Goal: Book appointment/travel/reservation

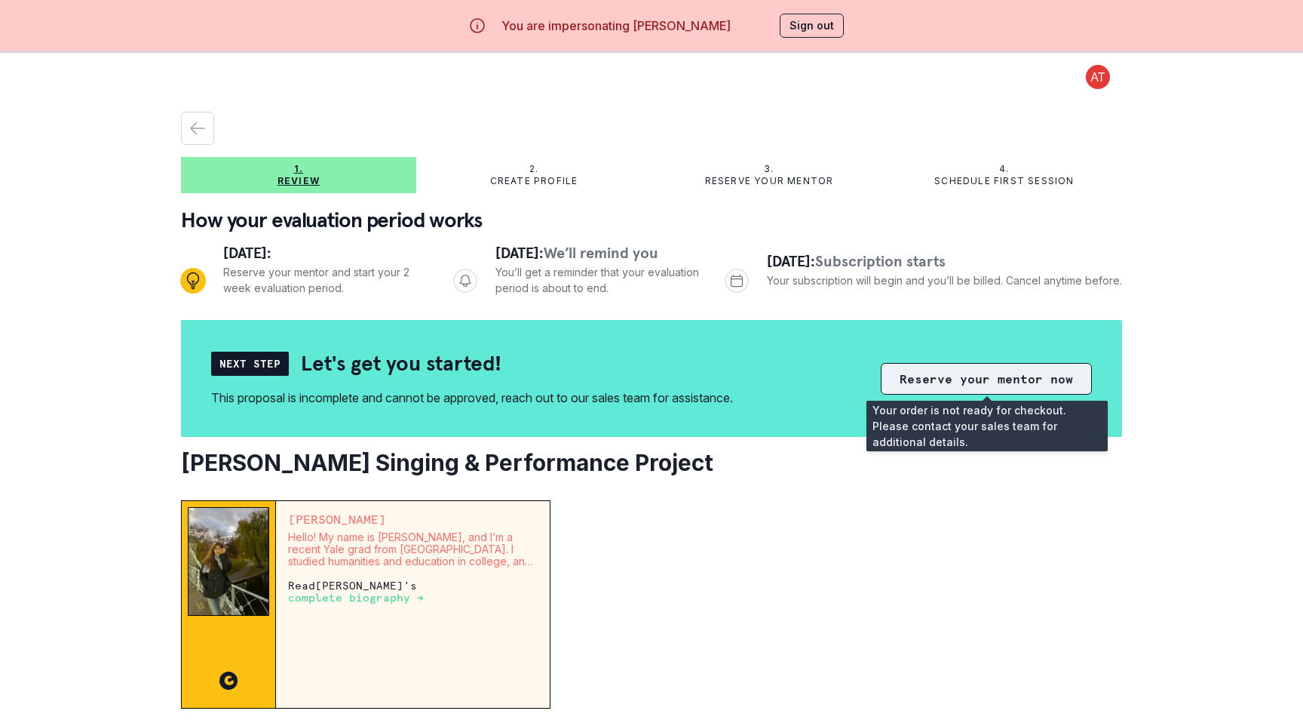
click at [947, 373] on button "Reserve your mentor now" at bounding box center [986, 379] width 211 height 32
click at [976, 372] on button "Reserve your mentor now" at bounding box center [986, 379] width 211 height 32
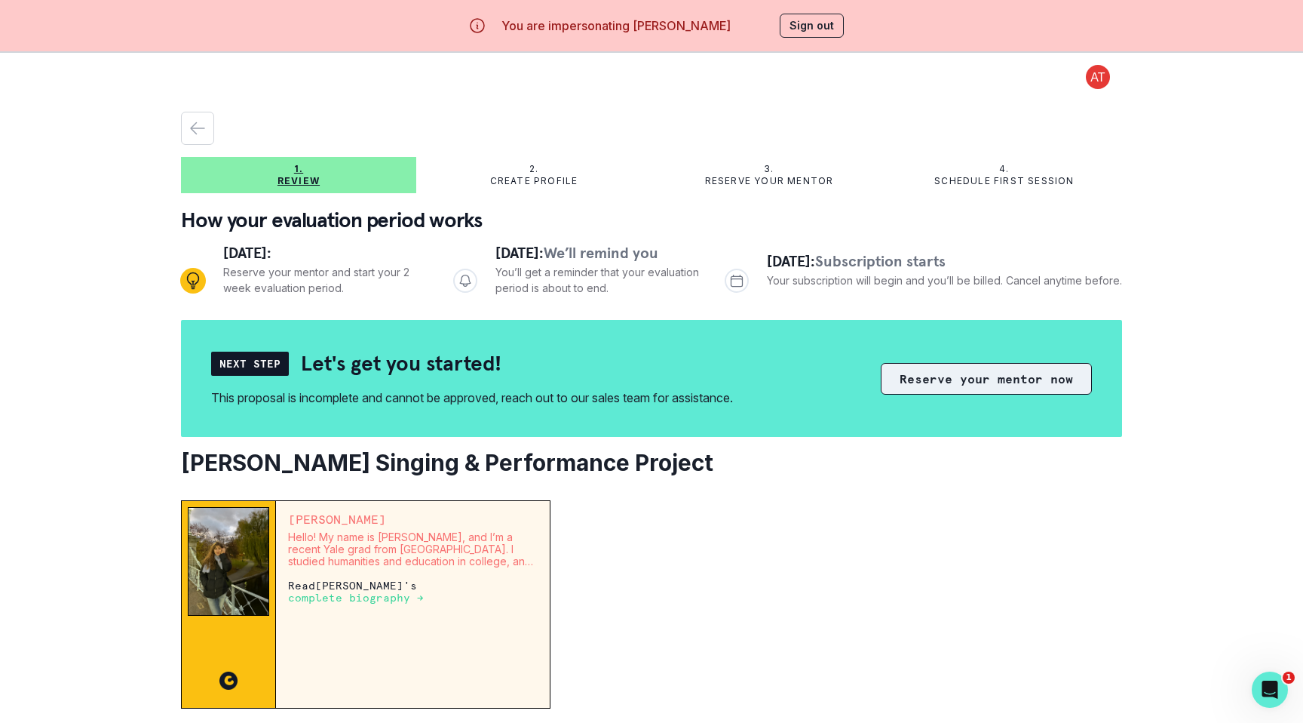
click at [976, 372] on button "Reserve your mentor now" at bounding box center [986, 379] width 211 height 32
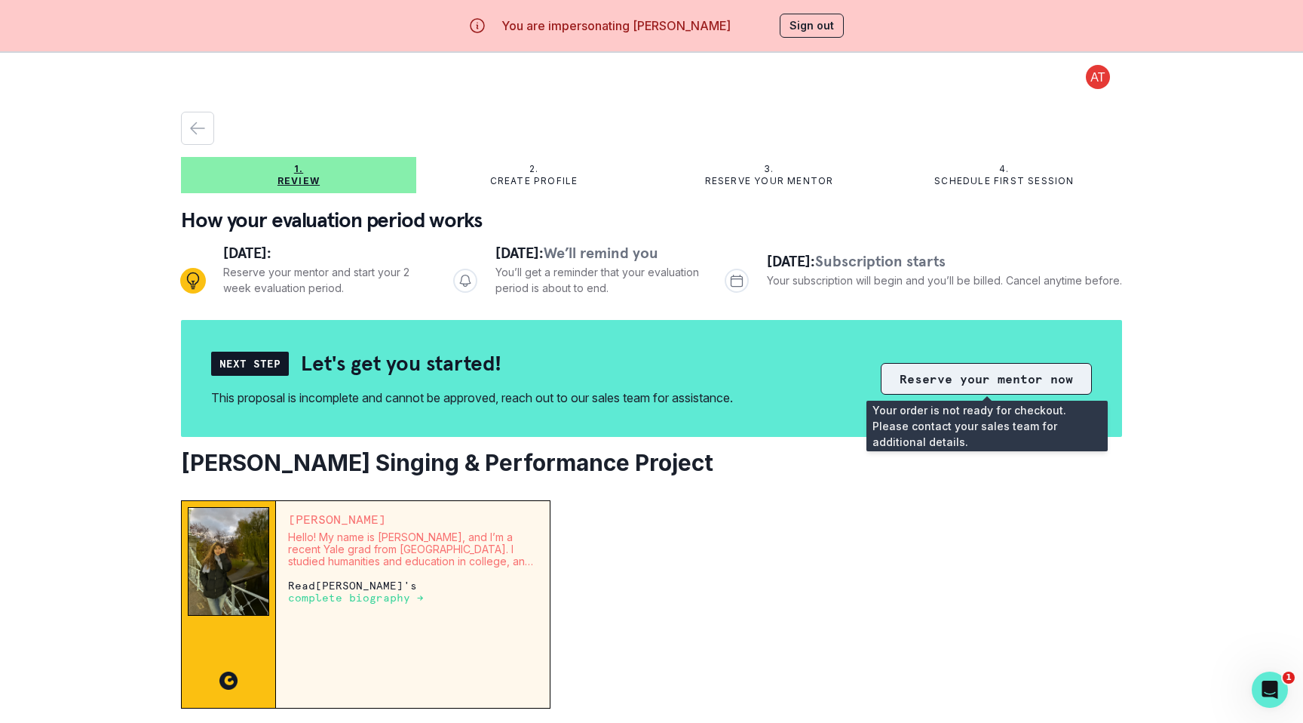
click at [985, 375] on button "Reserve your mentor now" at bounding box center [986, 379] width 211 height 32
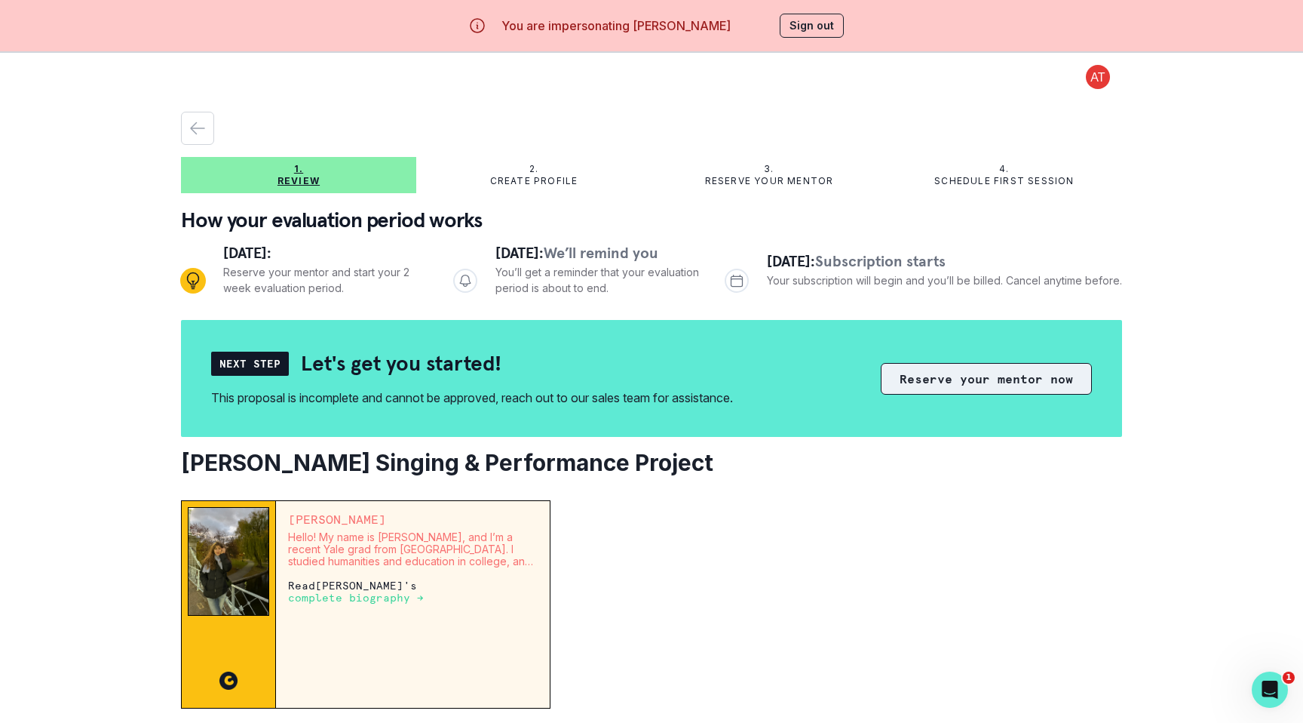
click at [985, 375] on button "Reserve your mentor now" at bounding box center [986, 379] width 211 height 32
